Goal: Information Seeking & Learning: Learn about a topic

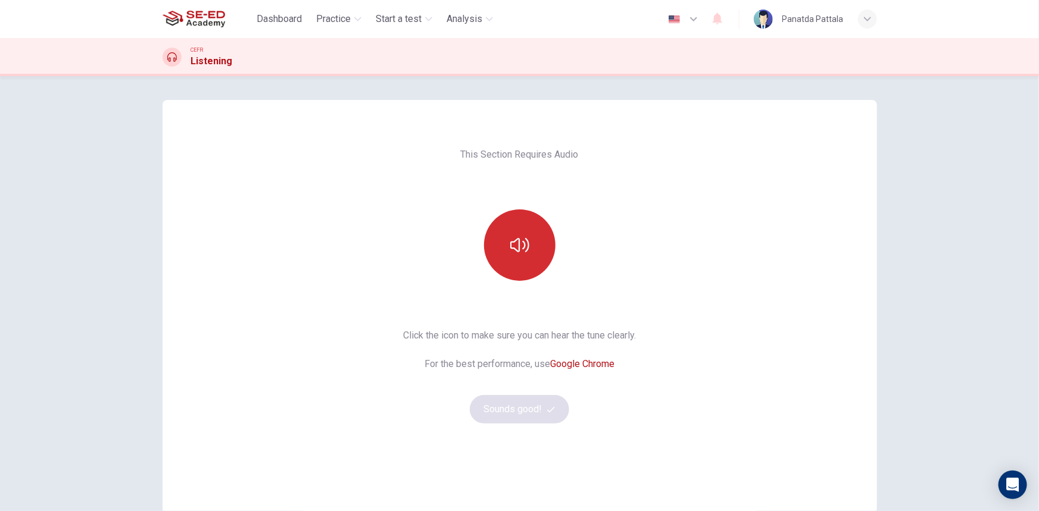
click at [520, 233] on button "button" at bounding box center [519, 244] width 71 height 71
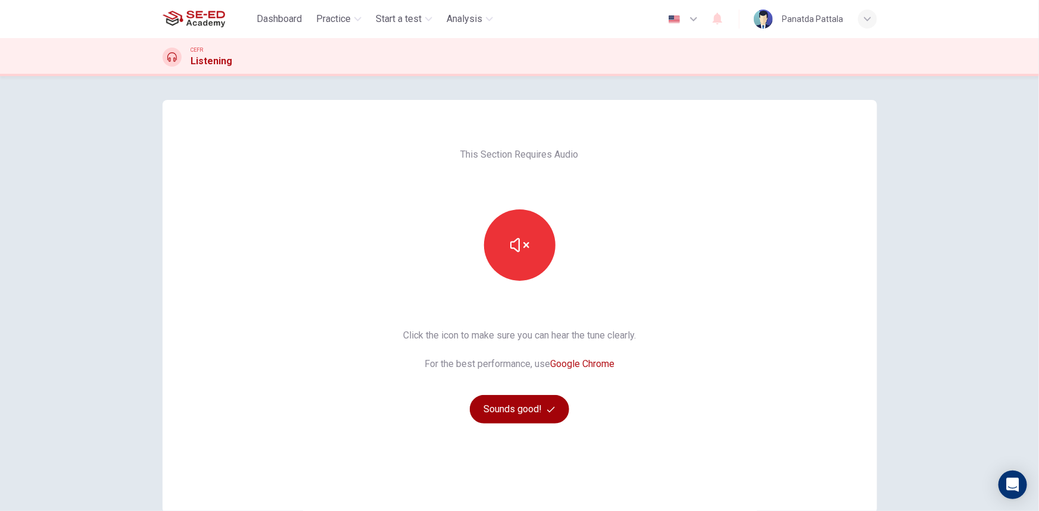
click at [514, 405] on button "Sounds good!" at bounding box center [520, 409] width 100 height 29
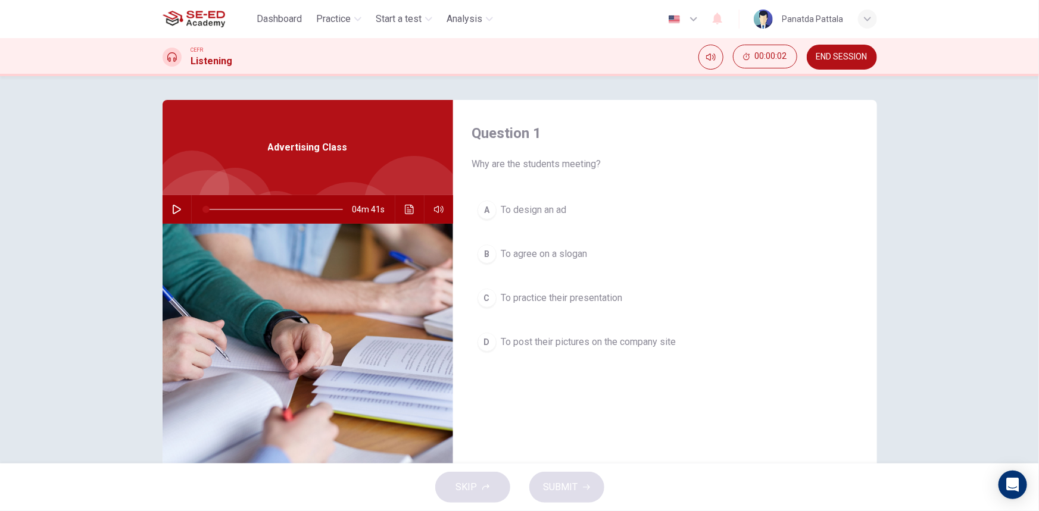
click at [172, 212] on icon "button" at bounding box center [177, 210] width 10 height 10
click at [576, 300] on span "To practice their presentation" at bounding box center [561, 298] width 121 height 14
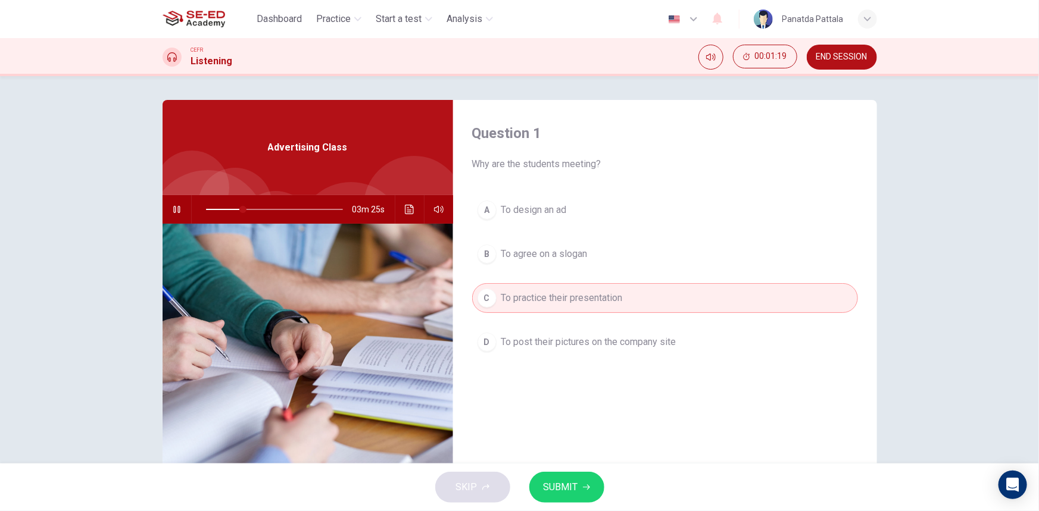
click at [580, 480] on button "SUBMIT" at bounding box center [566, 487] width 75 height 31
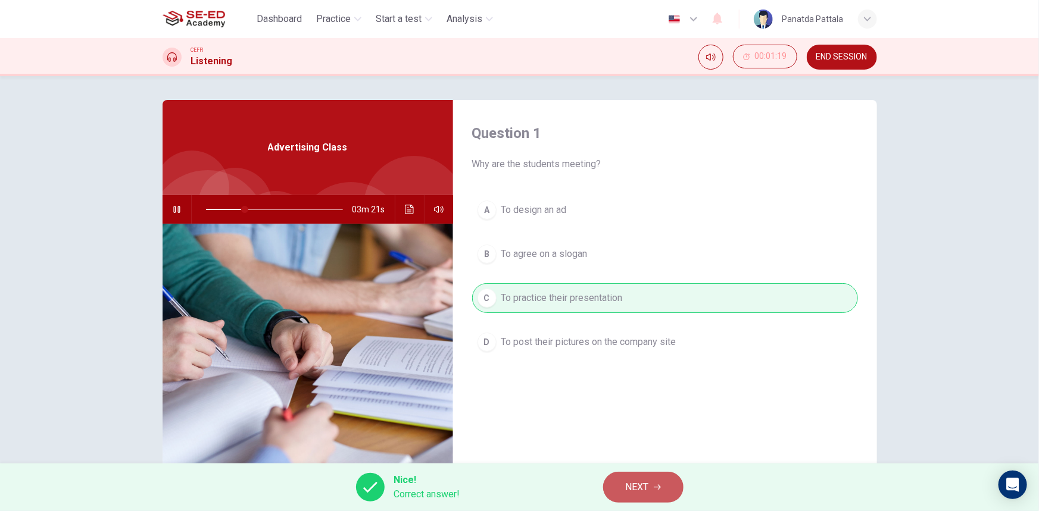
click at [622, 489] on button "NEXT" at bounding box center [643, 487] width 80 height 31
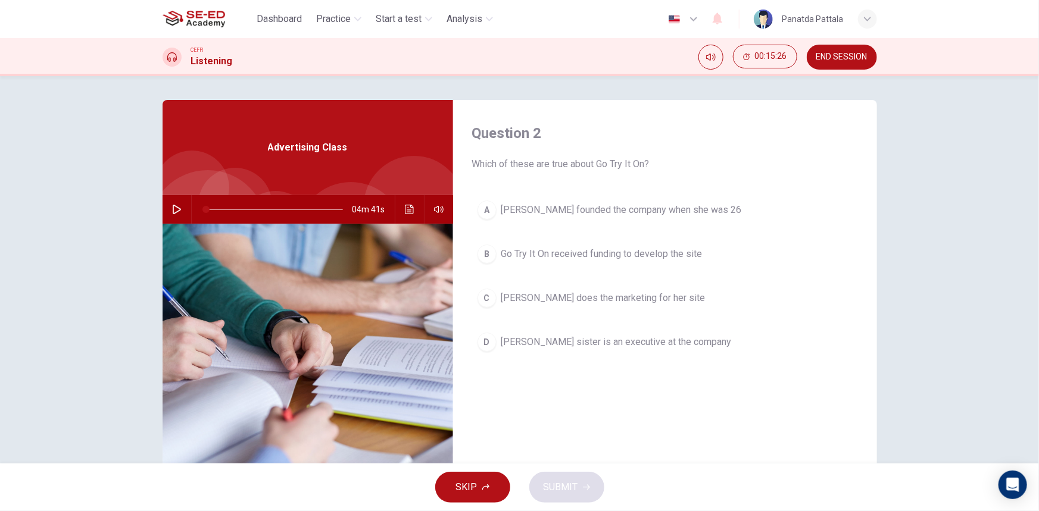
click at [639, 511] on div at bounding box center [519, 511] width 1039 height 0
click at [175, 207] on icon "button" at bounding box center [177, 210] width 8 height 10
click at [408, 214] on button "Click to see the audio transcription" at bounding box center [409, 209] width 19 height 29
type input "0"
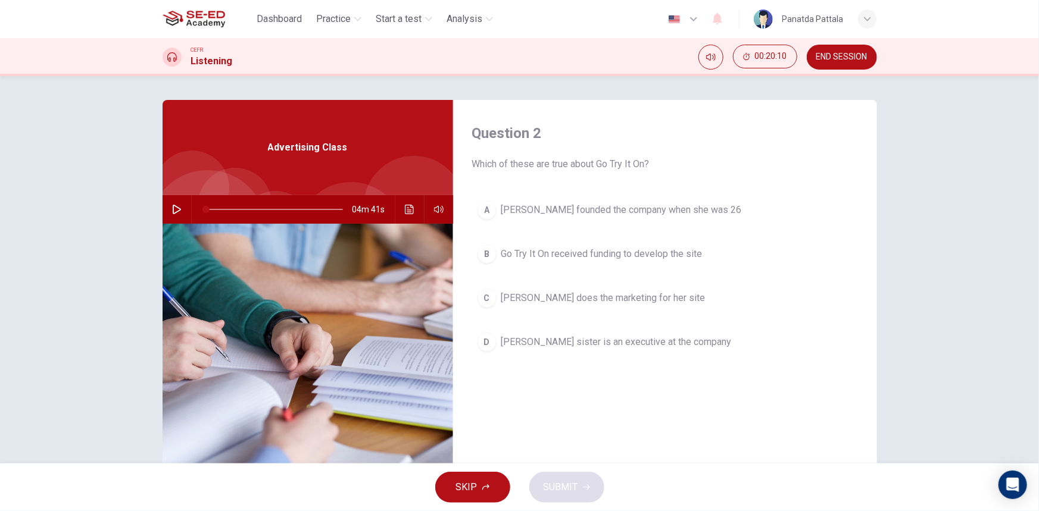
click at [271, 511] on div at bounding box center [519, 511] width 1039 height 0
click at [636, 249] on span "Go Try It On received funding to develop the site" at bounding box center [601, 254] width 201 height 14
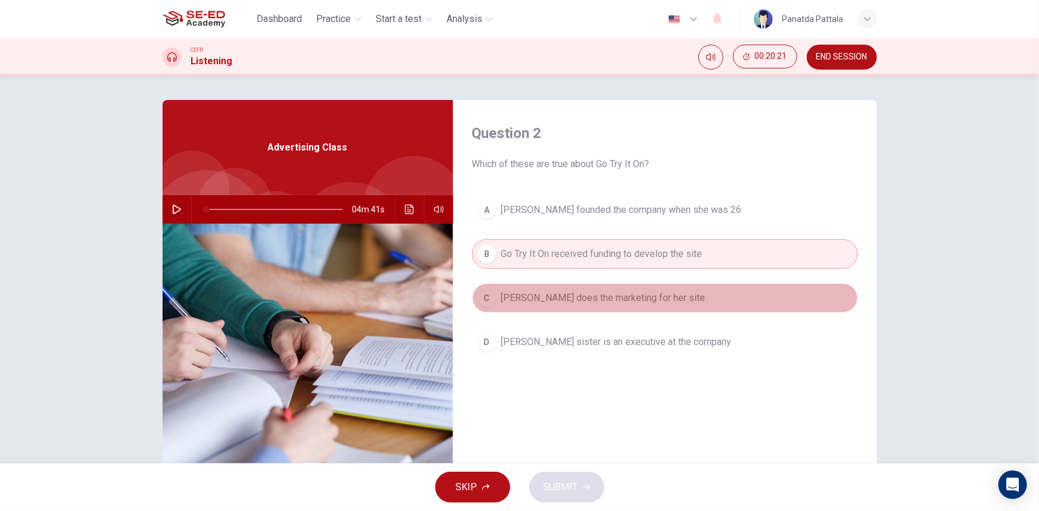
click at [640, 293] on span "[PERSON_NAME] does the marketing for her site" at bounding box center [603, 298] width 204 height 14
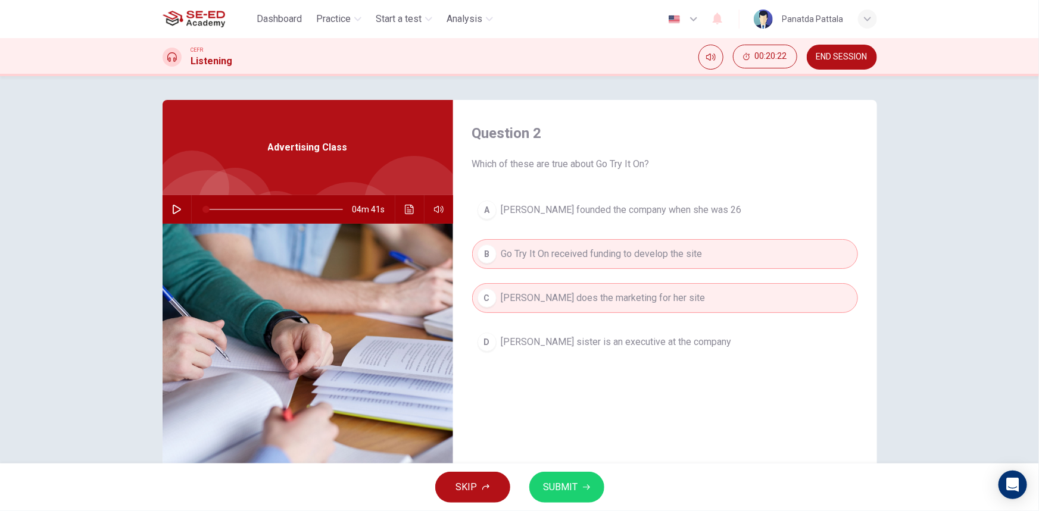
click at [571, 488] on span "SUBMIT" at bounding box center [560, 487] width 35 height 17
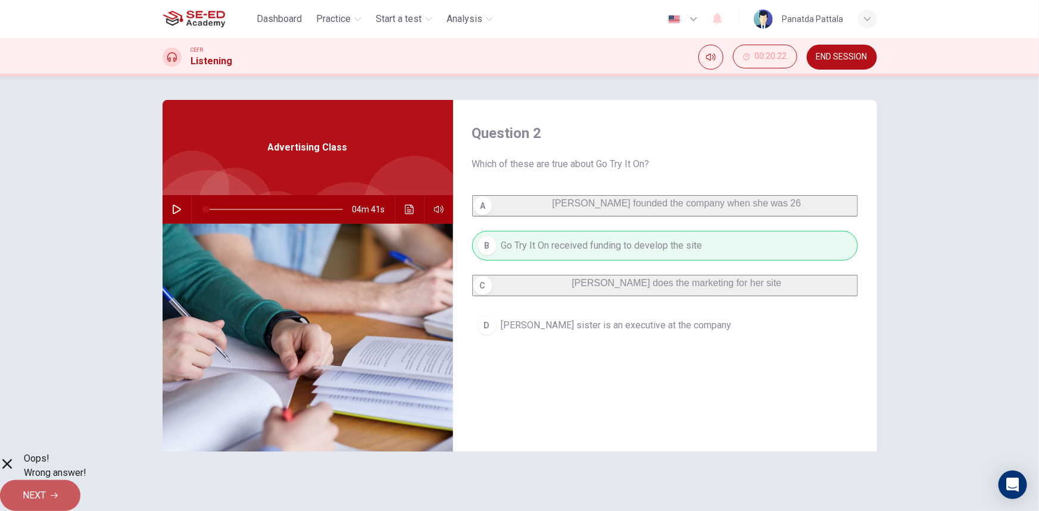
click at [46, 487] on span "NEXT" at bounding box center [34, 495] width 23 height 17
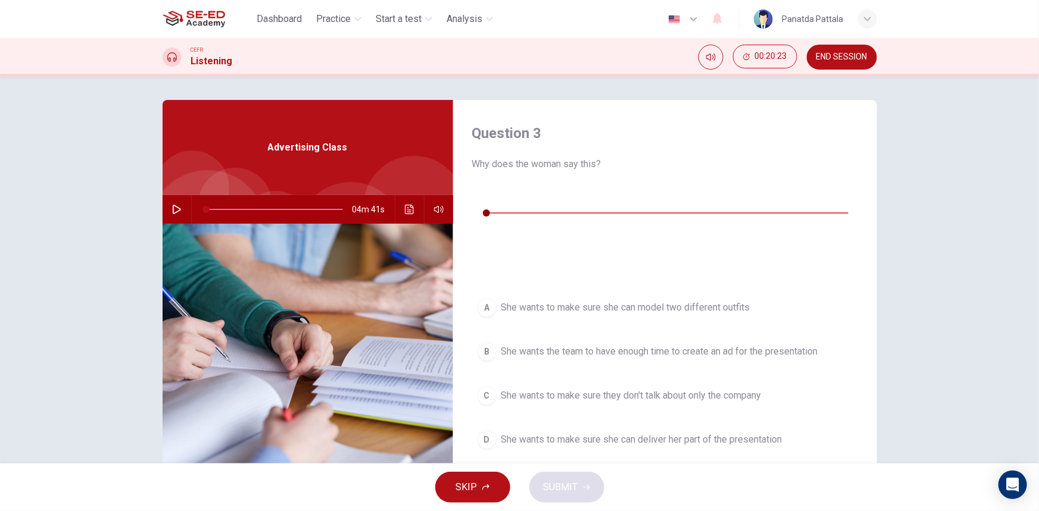
click at [481, 192] on icon "button" at bounding box center [482, 195] width 10 height 10
click at [483, 192] on icon "button" at bounding box center [482, 195] width 10 height 10
type input "0"
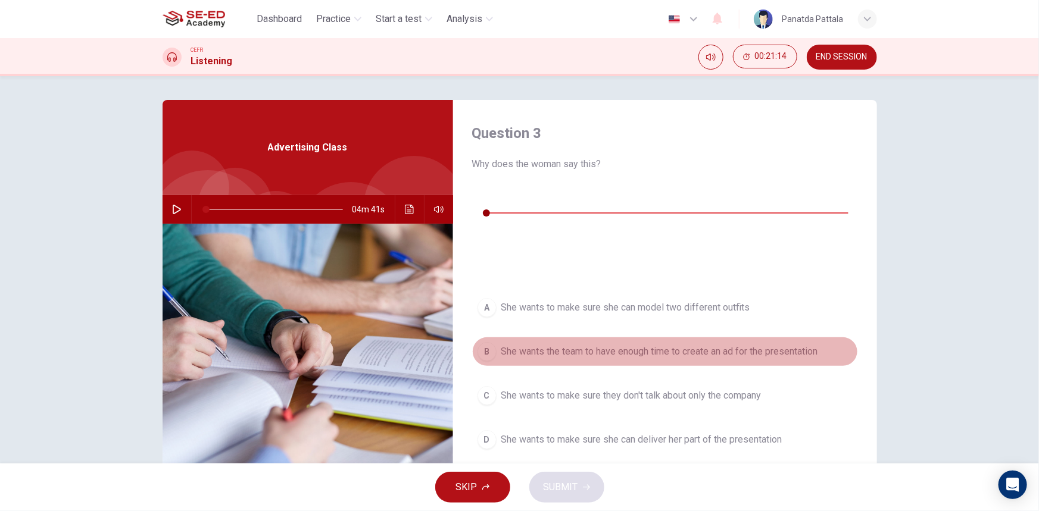
click at [596, 337] on button "B She wants the team to have enough time to create an ad for the presentation" at bounding box center [665, 352] width 386 height 30
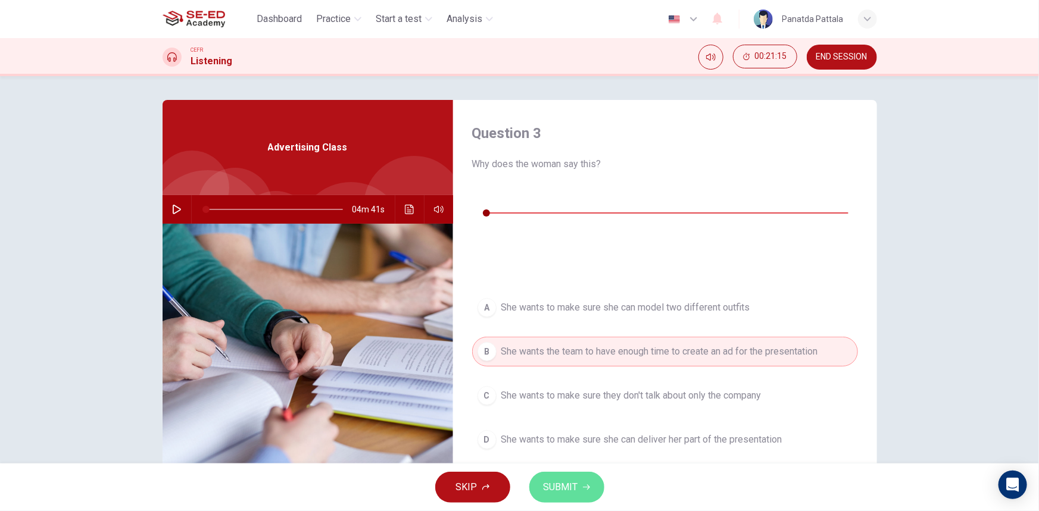
click at [555, 474] on button "SUBMIT" at bounding box center [566, 487] width 75 height 31
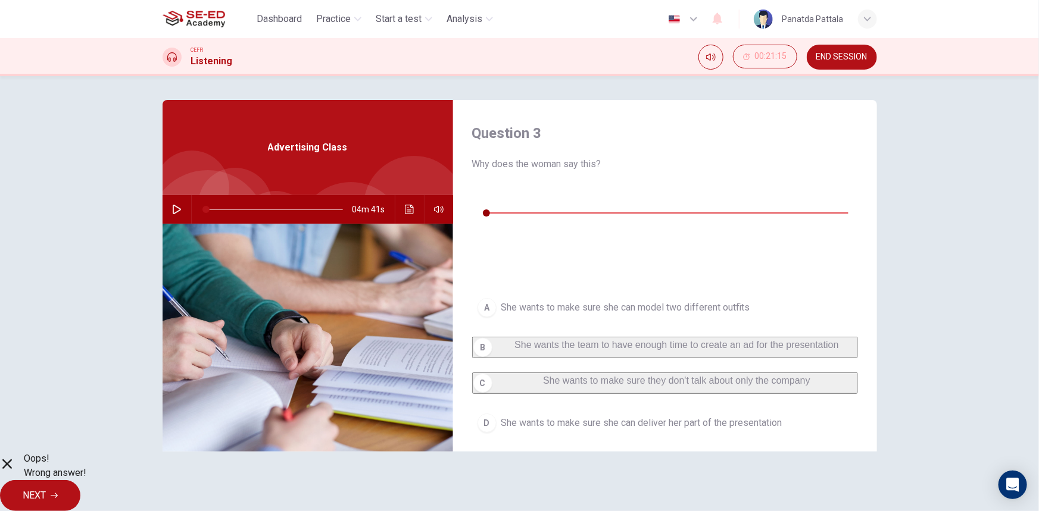
click at [80, 489] on button "NEXT" at bounding box center [40, 495] width 80 height 31
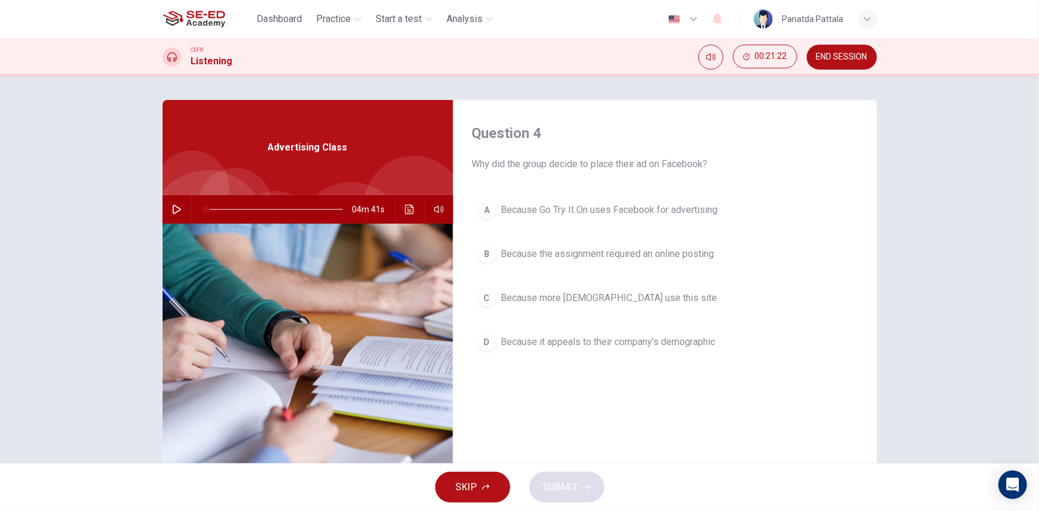
click at [562, 221] on button "A Because Go Try It On uses Facebook for advertising" at bounding box center [665, 210] width 386 height 30
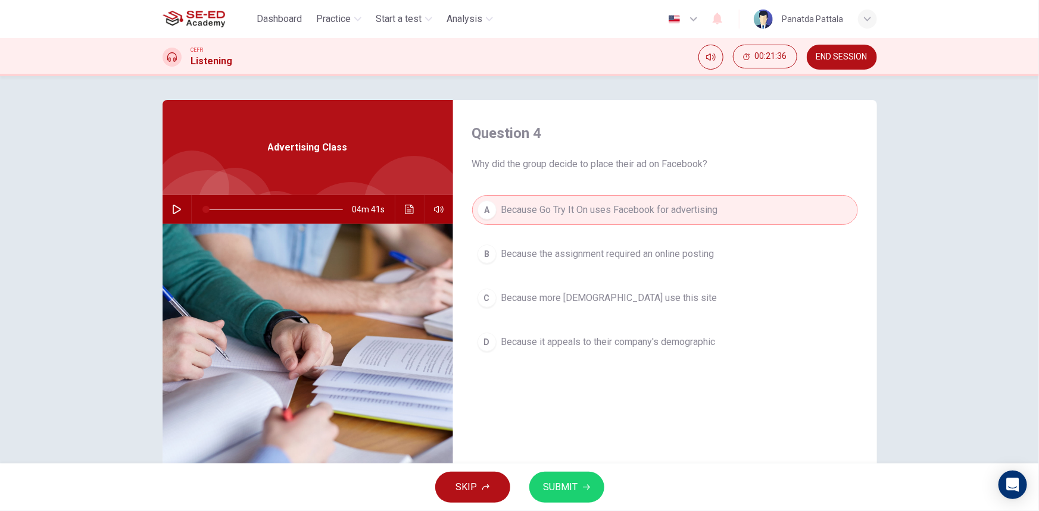
click at [568, 308] on button "C Because more [DEMOGRAPHIC_DATA] use this site" at bounding box center [665, 298] width 386 height 30
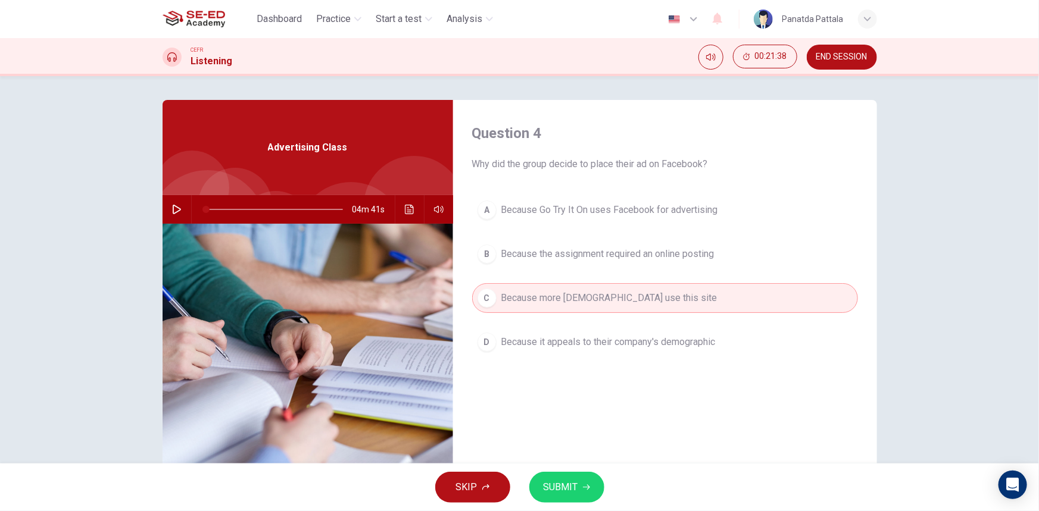
click at [568, 484] on span "SUBMIT" at bounding box center [560, 487] width 35 height 17
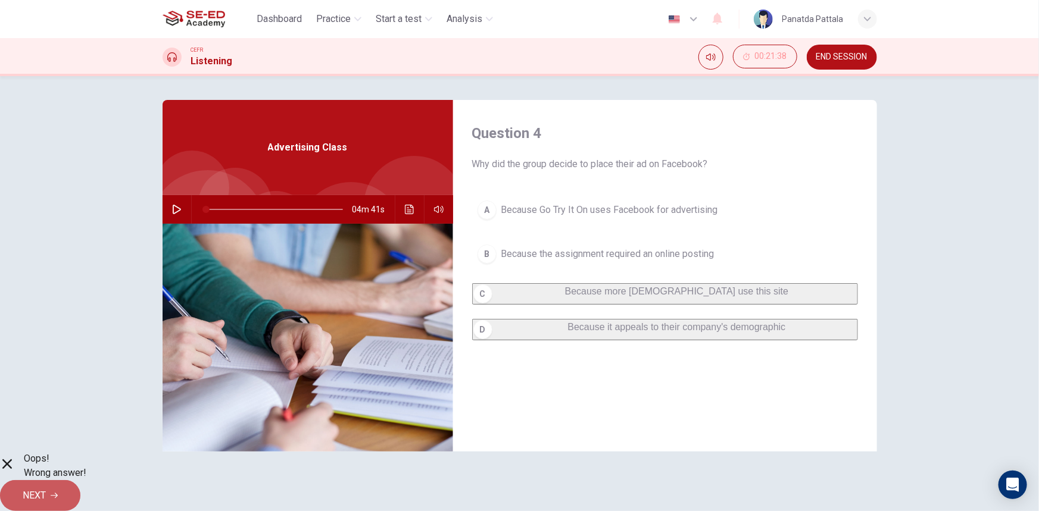
click at [80, 492] on button "NEXT" at bounding box center [40, 495] width 80 height 31
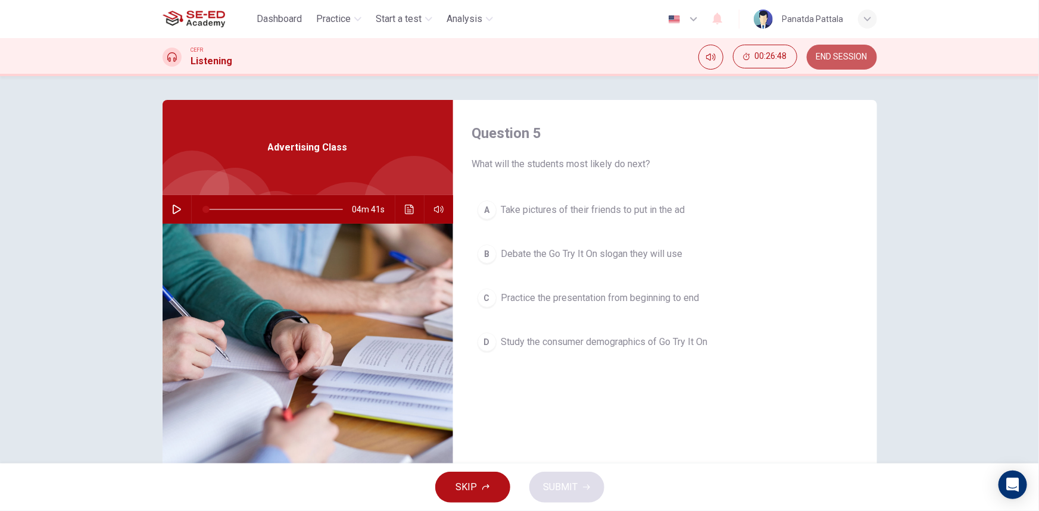
click at [845, 57] on span "END SESSION" at bounding box center [841, 57] width 51 height 10
